Goal: Check status

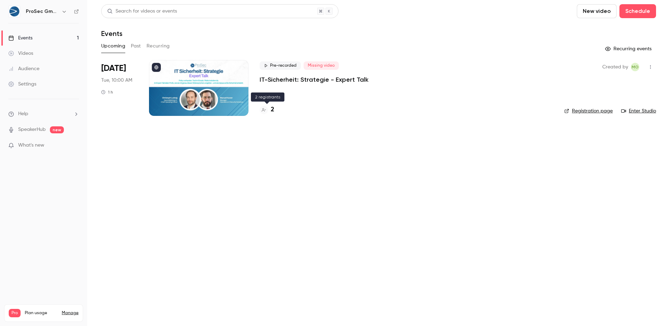
click at [272, 108] on h4 "2" at bounding box center [272, 109] width 3 height 9
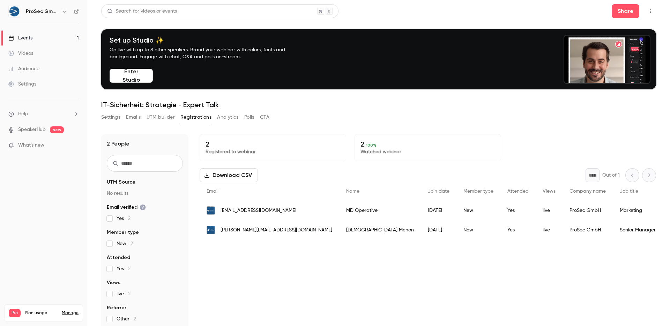
click at [500, 230] on div "Yes" at bounding box center [517, 230] width 35 height 20
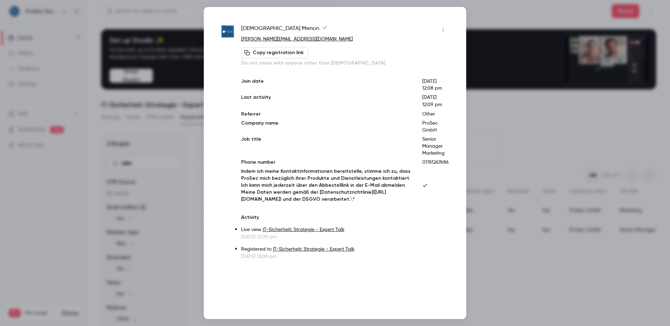
click at [445, 26] on button "button" at bounding box center [443, 29] width 11 height 11
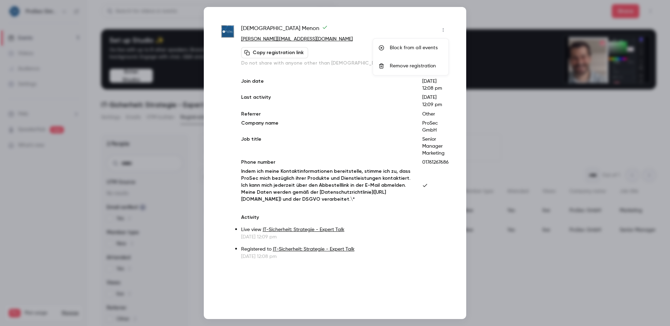
click at [552, 141] on div at bounding box center [335, 163] width 670 height 326
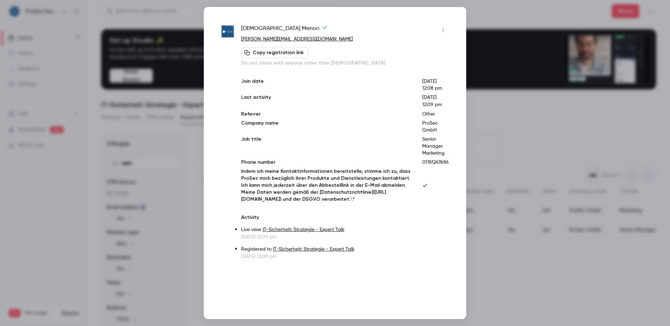
click at [569, 141] on div at bounding box center [335, 163] width 670 height 326
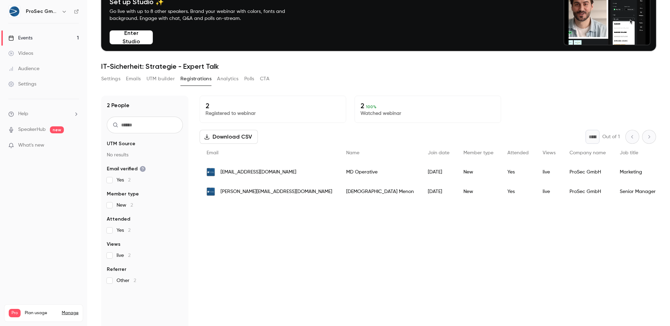
scroll to position [37, 0]
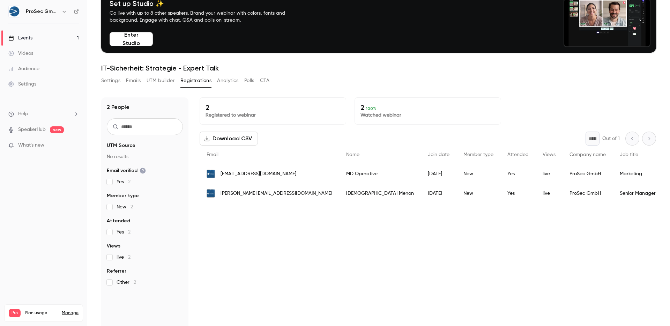
click at [229, 83] on button "Analytics" at bounding box center [228, 80] width 22 height 11
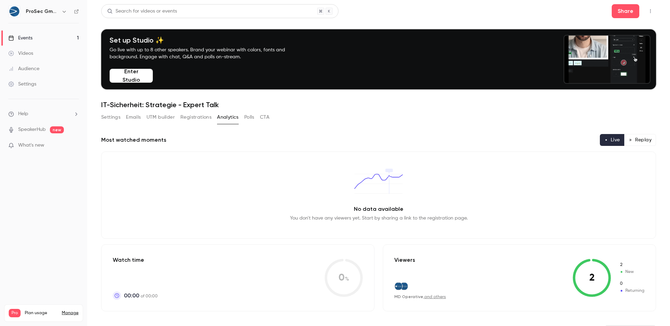
click at [196, 117] on button "Registrations" at bounding box center [195, 117] width 31 height 11
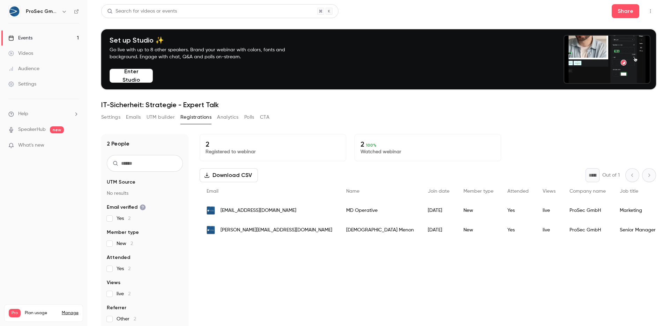
scroll to position [0, 0]
